Goal: Information Seeking & Learning: Find contact information

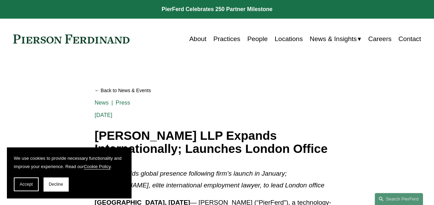
click at [261, 41] on link "People" at bounding box center [257, 38] width 20 height 13
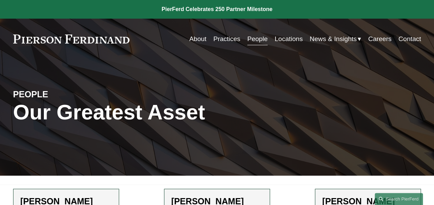
click at [288, 37] on link "Locations" at bounding box center [288, 38] width 28 height 13
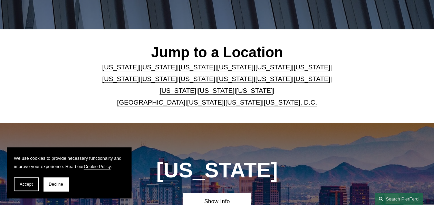
scroll to position [147, 0]
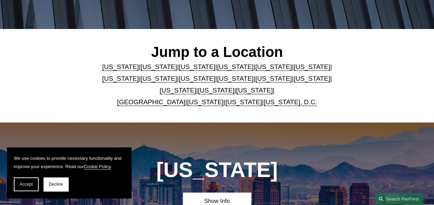
click at [159, 101] on link "United Kingdom" at bounding box center [151, 101] width 68 height 7
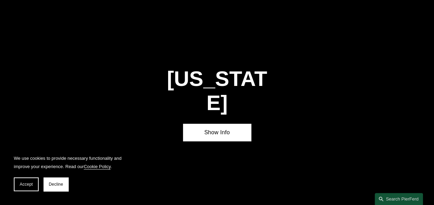
scroll to position [2133, 0]
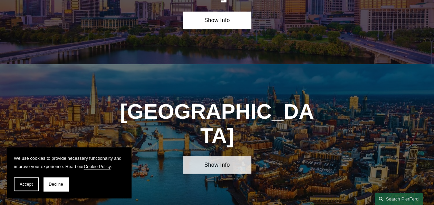
click at [228, 156] on link "Show Info" at bounding box center [217, 165] width 68 height 18
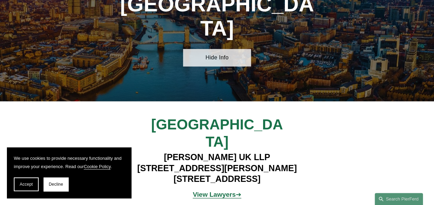
scroll to position [2242, 0]
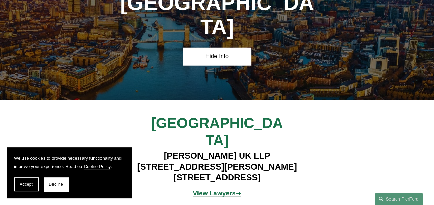
click at [214, 189] on strong "View Lawyers" at bounding box center [214, 192] width 43 height 7
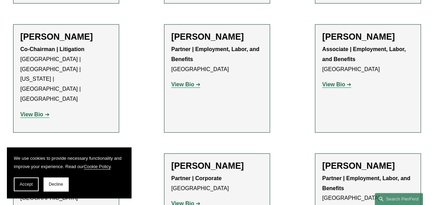
scroll to position [370, 0]
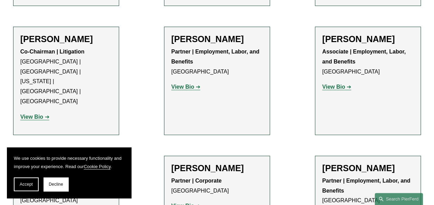
click at [337, 90] on strong "View Bio" at bounding box center [333, 87] width 23 height 6
click at [195, 84] on link "View Bio" at bounding box center [185, 87] width 29 height 6
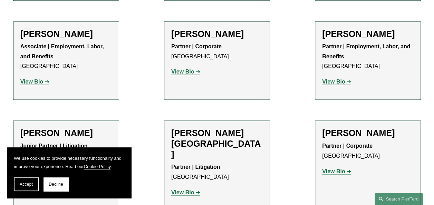
scroll to position [505, 0]
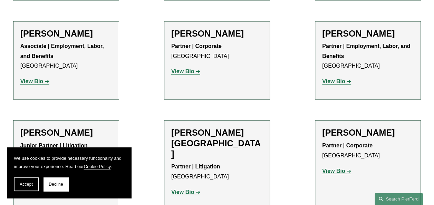
click at [334, 78] on strong "View Bio" at bounding box center [333, 81] width 23 height 6
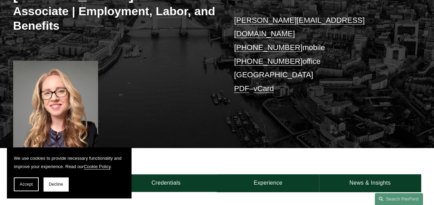
scroll to position [122, 0]
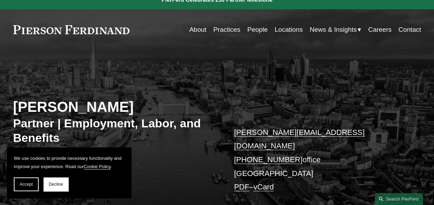
scroll to position [11, 0]
